Goal: Check status: Check status

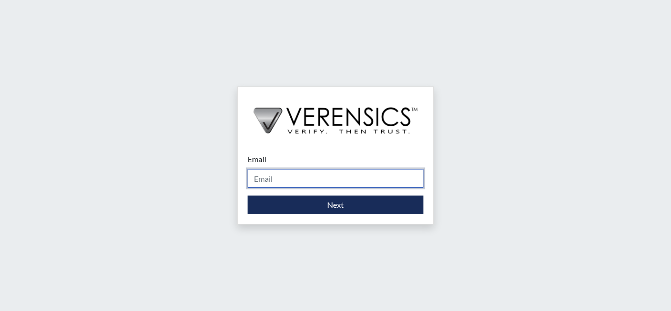
click at [332, 184] on input "Email" at bounding box center [336, 178] width 176 height 19
type input "[EMAIL_ADDRESS][PERSON_NAME][DOMAIN_NAME]"
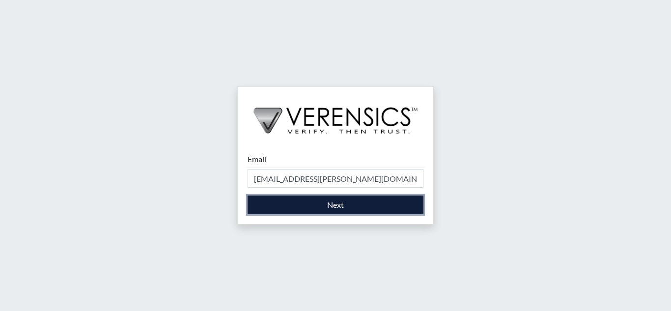
click at [385, 204] on button "Next" at bounding box center [336, 205] width 176 height 19
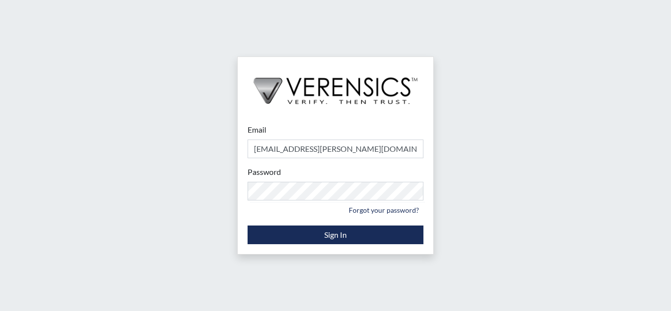
click at [490, 229] on div "Email kadijah.davis@gdc.ga.gov Please provide your email address. Password Plea…" at bounding box center [335, 155] width 671 height 311
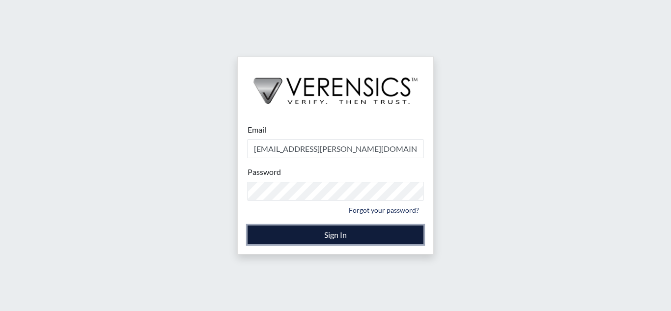
click at [378, 235] on button "Sign In" at bounding box center [336, 235] width 176 height 19
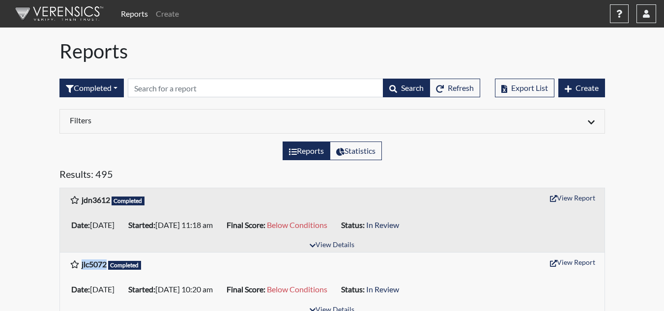
drag, startPoint x: 82, startPoint y: 265, endPoint x: 107, endPoint y: 265, distance: 25.1
click at [107, 265] on h6 "jlc5072 Completed" at bounding box center [112, 264] width 60 height 10
copy b "jlc5072"
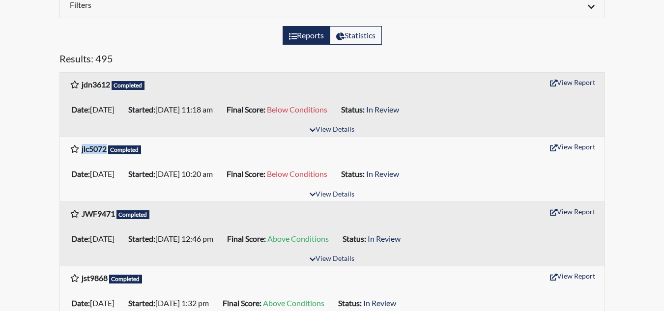
scroll to position [98, 0]
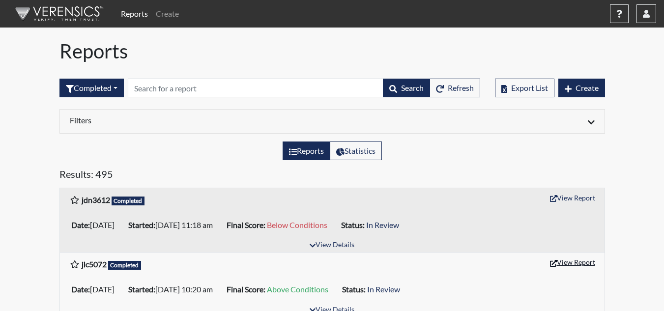
click at [574, 264] on button "View Report" at bounding box center [572, 262] width 54 height 15
click at [645, 18] on button "button" at bounding box center [646, 13] width 20 height 19
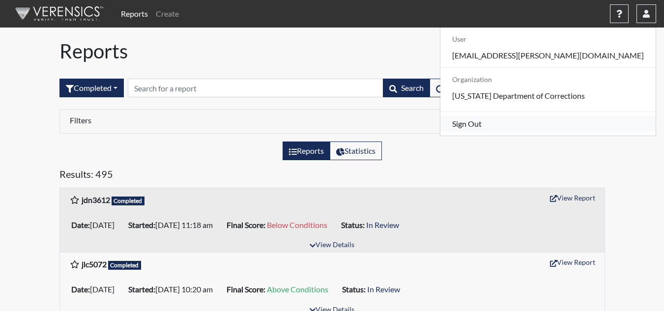
click at [583, 132] on link "Sign Out" at bounding box center [547, 124] width 215 height 16
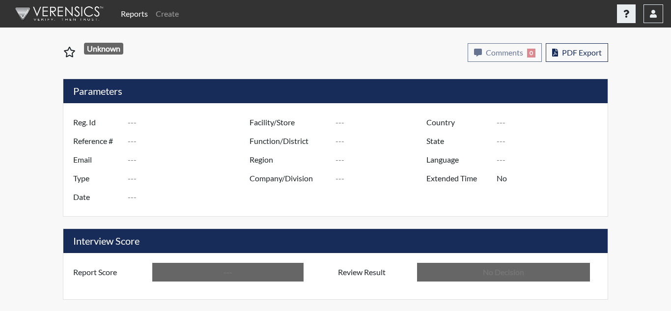
type input "jlc5072"
type input "51407"
type input "---"
type input "Corrections Pre-Employment"
type input "Sep 22, 2025"
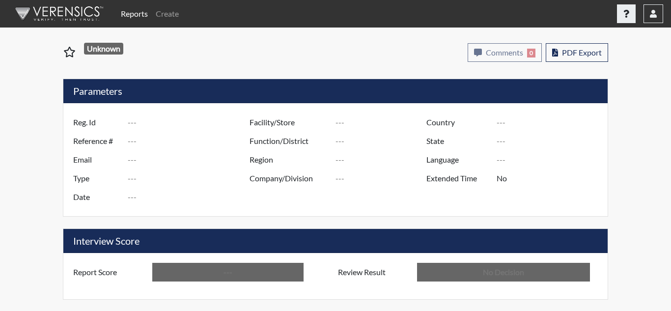
type input "Coastal SP"
type input "[GEOGRAPHIC_DATA]"
type input "[US_STATE]"
type input "English"
type input "Above Conditions"
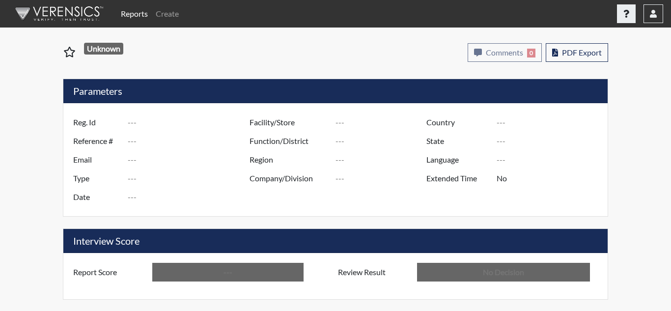
type input "In Review"
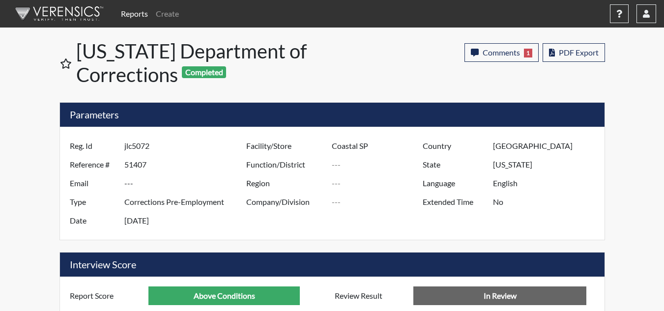
scroll to position [163, 408]
click at [583, 54] on span "PDF Export" at bounding box center [579, 52] width 40 height 9
click at [510, 49] on span "Comments" at bounding box center [501, 52] width 37 height 9
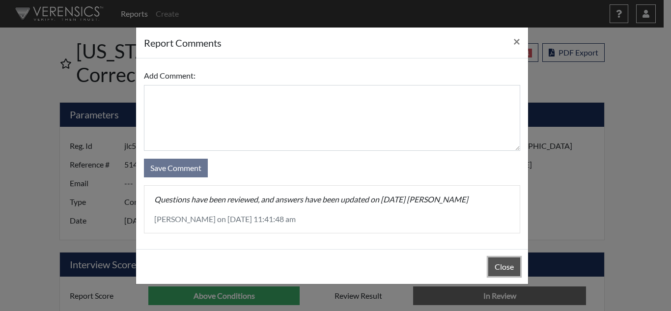
click at [513, 266] on button "Close" at bounding box center [504, 266] width 32 height 19
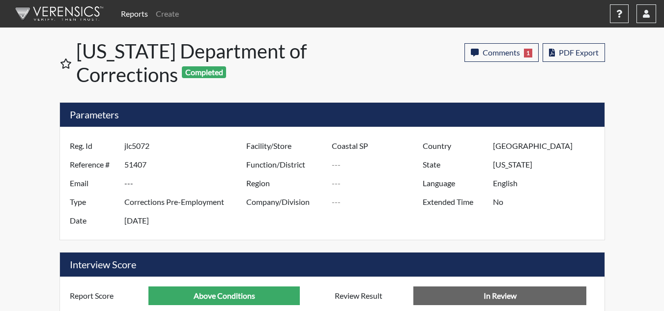
drag, startPoint x: 648, startPoint y: 18, endPoint x: 629, endPoint y: 77, distance: 62.2
click at [648, 19] on button "button" at bounding box center [646, 13] width 20 height 19
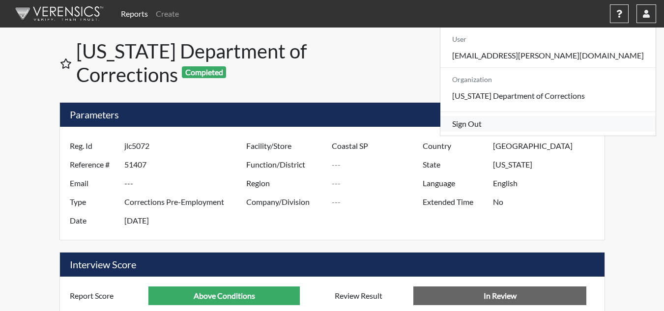
click at [572, 132] on link "Sign Out" at bounding box center [547, 124] width 215 height 16
